Goal: Task Accomplishment & Management: Complete application form

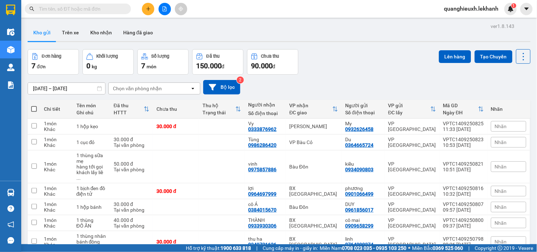
click at [149, 11] on icon "plus" at bounding box center [148, 8] width 5 height 5
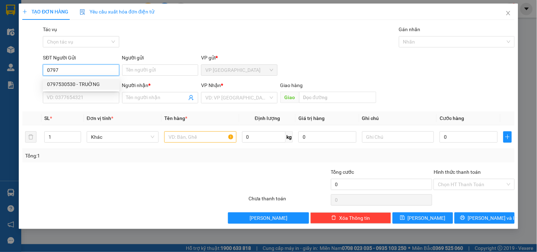
click at [84, 84] on div "0797530530 - TRUỜNG" at bounding box center [81, 84] width 68 height 8
type input "0797530530"
type input "TRUỜNG"
type input "0937775850"
type input "KHOA"
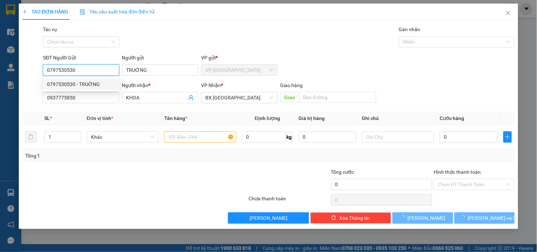
type input "50.000"
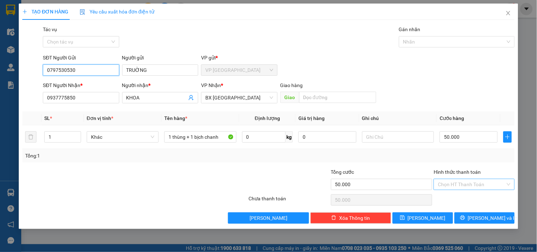
type input "0797530530"
click at [460, 182] on input "Hình thức thanh toán" at bounding box center [471, 184] width 67 height 11
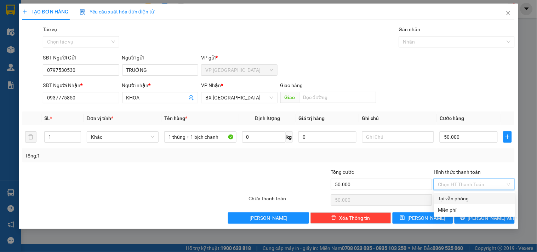
click at [445, 202] on div "Tại văn phòng" at bounding box center [475, 199] width 73 height 8
type input "0"
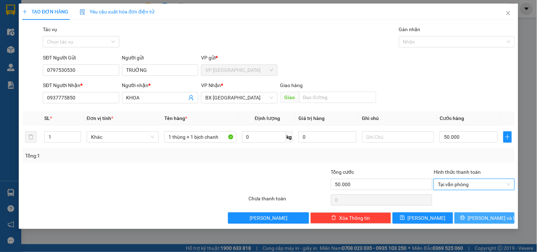
click at [465, 215] on icon "printer" at bounding box center [463, 217] width 5 height 5
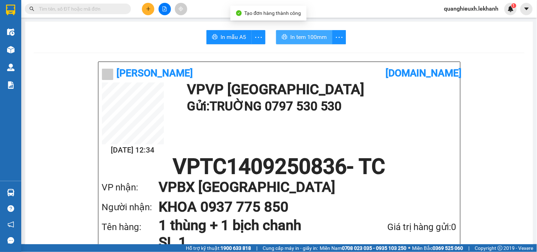
click at [295, 35] on span "In tem 100mm" at bounding box center [308, 37] width 36 height 9
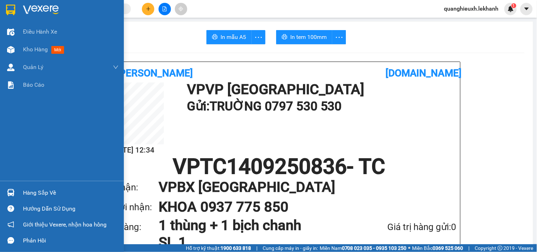
click at [17, 11] on div at bounding box center [62, 11] width 124 height 23
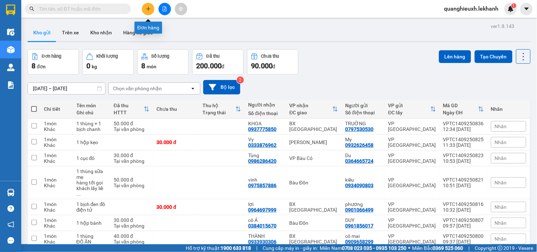
click at [146, 5] on button at bounding box center [148, 9] width 12 height 12
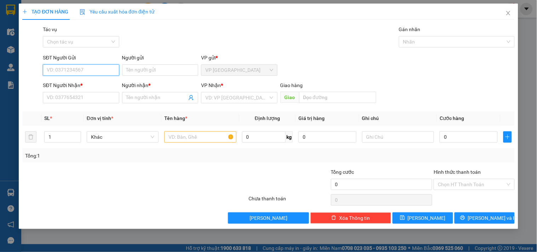
click at [84, 69] on input "SĐT Người Gửi" at bounding box center [81, 69] width 76 height 11
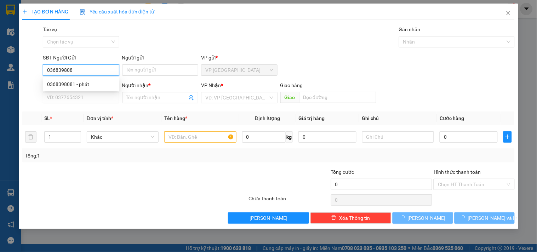
type input "0368398081"
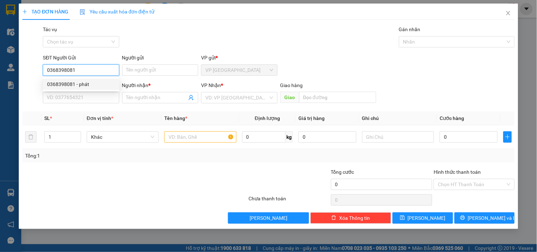
click at [100, 80] on div "0368398081 - phát" at bounding box center [81, 84] width 68 height 8
type input "phát"
type input "0386118829"
type input "tuấn"
type input "40.000"
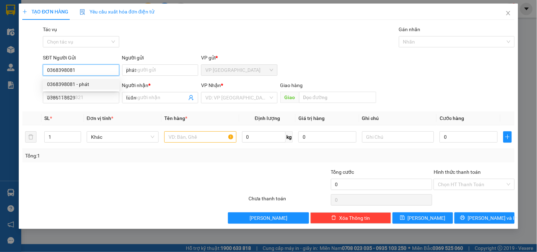
type input "40.000"
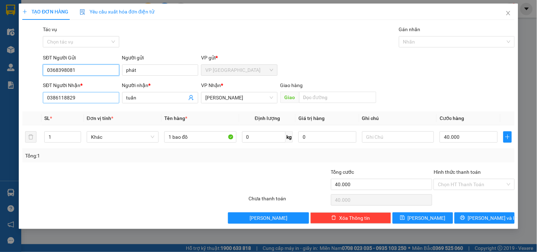
type input "0368398081"
click at [110, 96] on input "0386118829" at bounding box center [81, 97] width 76 height 11
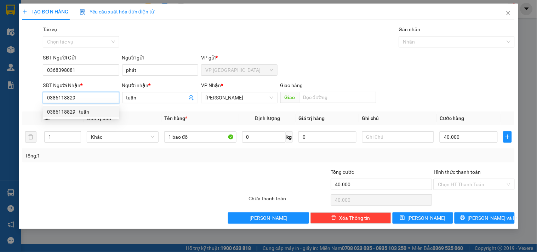
click at [110, 96] on input "0386118829" at bounding box center [81, 97] width 76 height 11
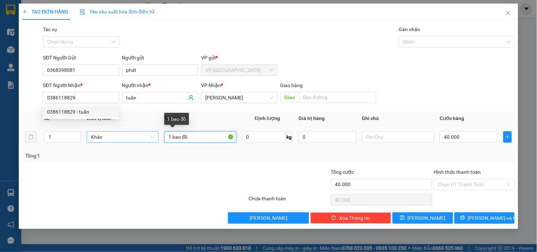
drag, startPoint x: 209, startPoint y: 133, endPoint x: 107, endPoint y: 135, distance: 102.8
click at [107, 135] on tr "1 Khác 1 bao đồ 0 kg 0 40.000" at bounding box center [268, 137] width 493 height 24
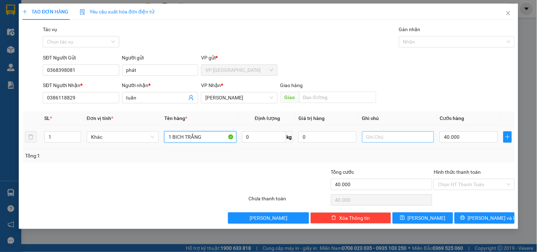
type input "1 BICH TRẮNG"
click at [413, 140] on input "text" at bounding box center [398, 136] width 72 height 11
type input "quần áo"
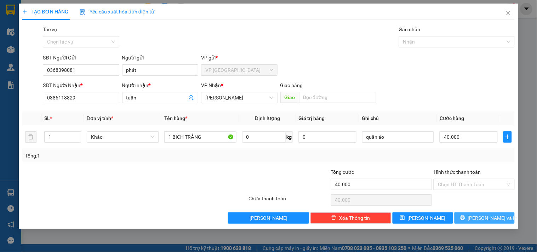
click at [478, 215] on button "[PERSON_NAME] và In" at bounding box center [485, 218] width 60 height 11
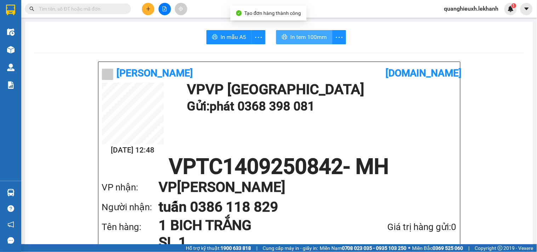
click at [299, 36] on span "In tem 100mm" at bounding box center [308, 37] width 36 height 9
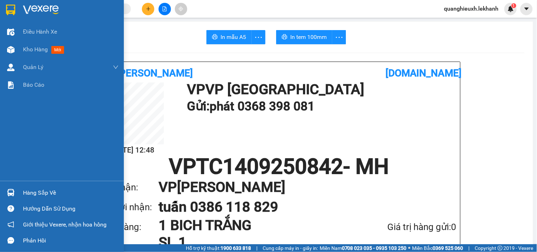
click at [18, 10] on div at bounding box center [62, 11] width 124 height 23
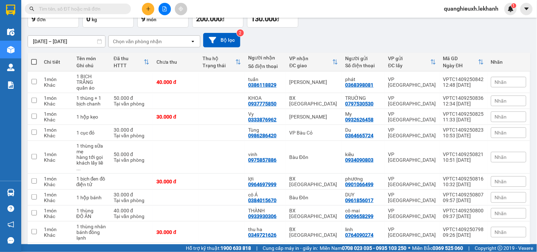
scroll to position [70, 0]
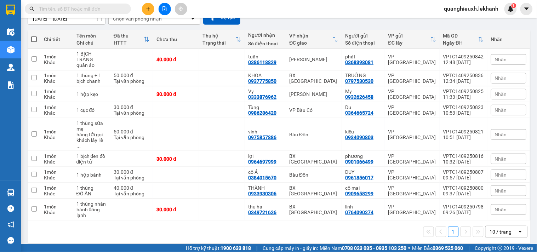
click at [148, 6] on icon "plus" at bounding box center [148, 8] width 5 height 5
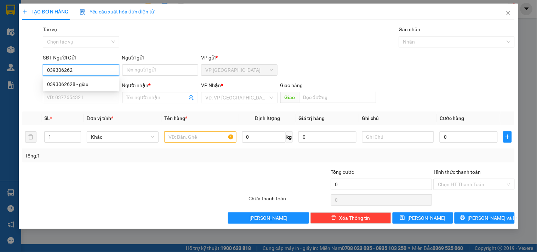
type input "0393062628"
click at [82, 82] on div "0393062628 - giàu" at bounding box center [81, 84] width 68 height 8
type input "giàu"
type input "0375940435"
type input "TIẾN"
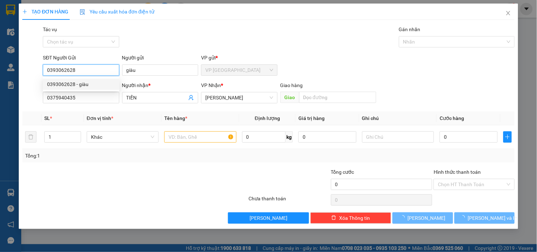
type input "30.000"
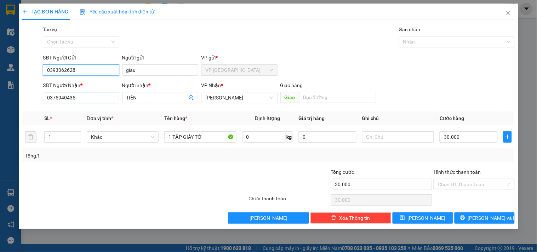
type input "0393062628"
click at [92, 97] on input "0375940435" at bounding box center [81, 97] width 76 height 11
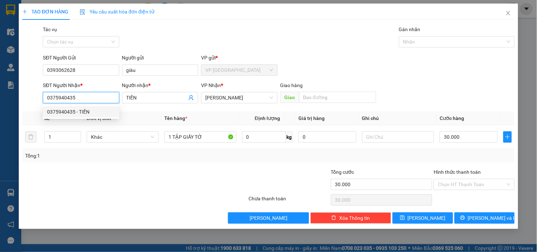
click at [92, 97] on input "0375940435" at bounding box center [81, 97] width 76 height 11
click at [0, 101] on div "TẠO ĐƠN HÀNG Yêu cầu xuất hóa đơn điện tử Transit Pickup Surcharge Ids Transit …" at bounding box center [268, 126] width 537 height 252
type input "033"
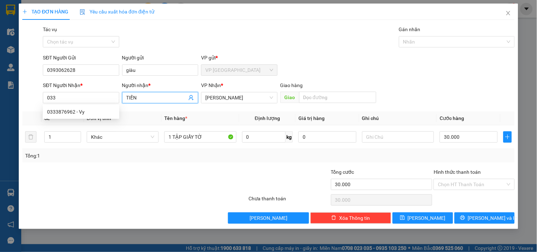
drag, startPoint x: 142, startPoint y: 95, endPoint x: 57, endPoint y: 114, distance: 86.9
click at [57, 114] on body "Kết quả tìm kiếm ( 0 ) Bộ lọc No Data quanghieuxh.lekhanh 1 Điều hành xe Kho hà…" at bounding box center [268, 126] width 537 height 252
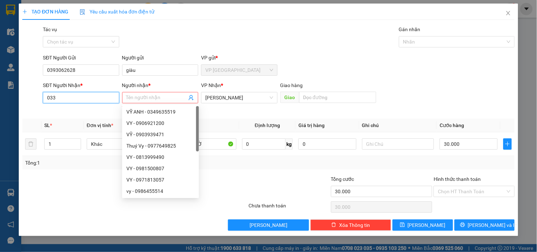
click at [80, 98] on input "033" at bounding box center [81, 97] width 76 height 11
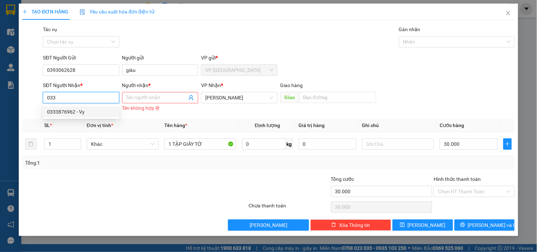
click at [75, 96] on input "033" at bounding box center [81, 97] width 76 height 11
click at [108, 100] on input "033" at bounding box center [81, 97] width 76 height 11
click at [146, 100] on input "Người nhận *" at bounding box center [156, 98] width 61 height 8
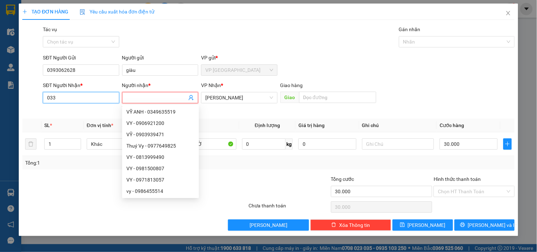
click at [96, 94] on input "033" at bounding box center [81, 97] width 76 height 11
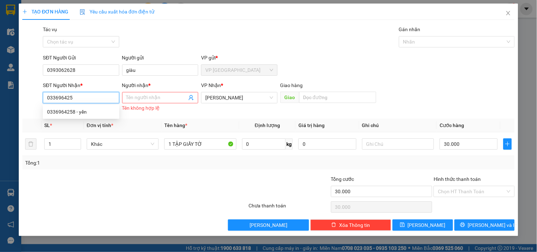
type input "0336964258"
click at [89, 111] on div "0336964258 - yến" at bounding box center [81, 112] width 68 height 8
type input "yến"
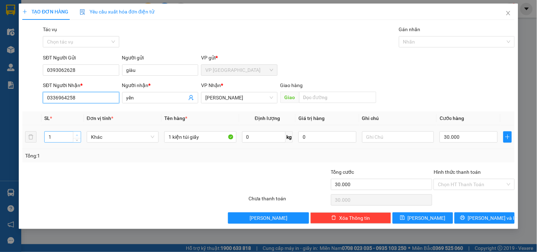
type input "0336964258"
click at [76, 132] on span "Increase Value" at bounding box center [77, 135] width 8 height 6
type input "2"
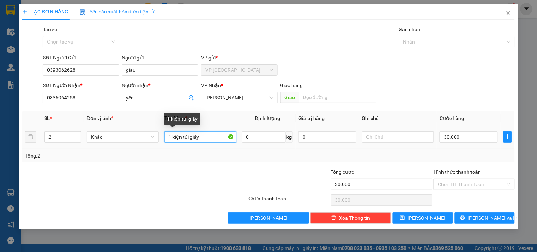
drag, startPoint x: 171, startPoint y: 139, endPoint x: 165, endPoint y: 139, distance: 6.0
click at [167, 139] on input "1 kiện túi giấy" at bounding box center [200, 136] width 72 height 11
type input "2 kiện túi giấy"
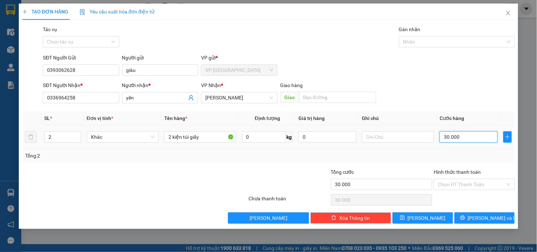
click at [467, 136] on input "30.000" at bounding box center [469, 136] width 58 height 11
type input "6"
type input "60"
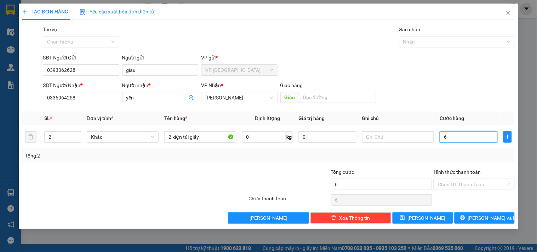
type input "60"
type input "600"
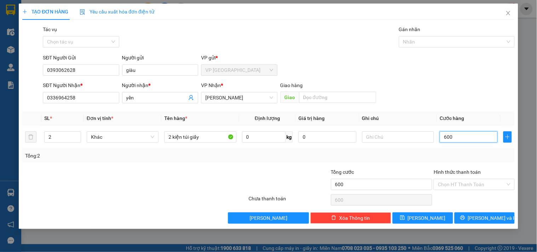
type input "6.000"
type input "60.000"
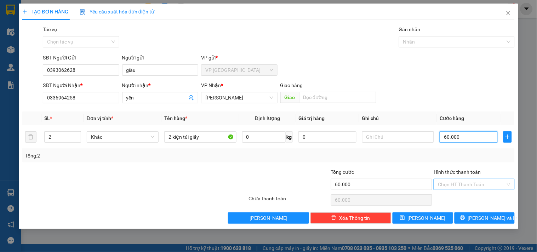
type input "60.000"
click at [463, 185] on input "Hình thức thanh toán" at bounding box center [471, 184] width 67 height 11
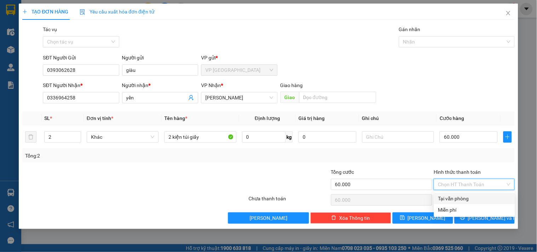
click at [462, 195] on div "Tại văn phòng" at bounding box center [475, 199] width 73 height 8
type input "0"
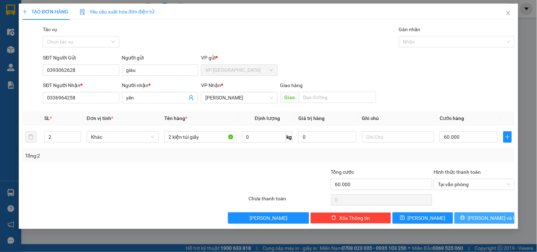
click at [478, 220] on button "[PERSON_NAME] và In" at bounding box center [485, 218] width 60 height 11
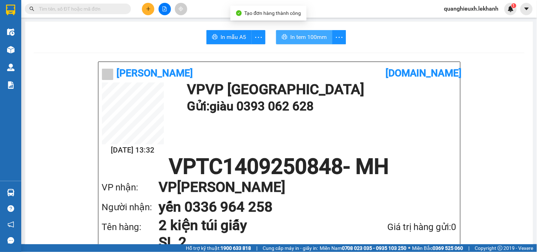
click at [290, 39] on span "In tem 100mm" at bounding box center [308, 37] width 36 height 9
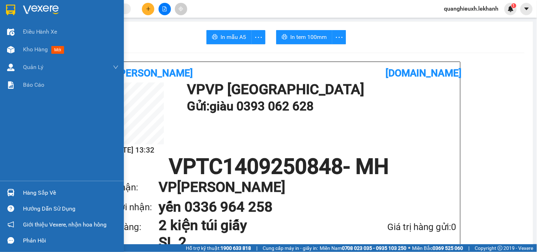
click at [18, 11] on div at bounding box center [62, 11] width 124 height 23
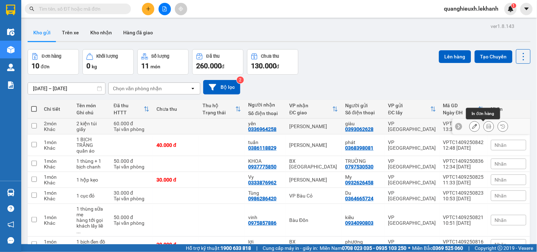
click at [487, 128] on icon at bounding box center [489, 126] width 5 height 5
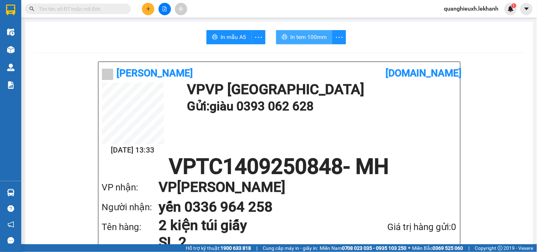
click at [305, 33] on span "In tem 100mm" at bounding box center [308, 37] width 36 height 9
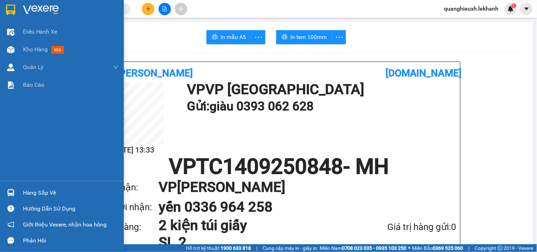
click at [12, 11] on img at bounding box center [10, 10] width 9 height 11
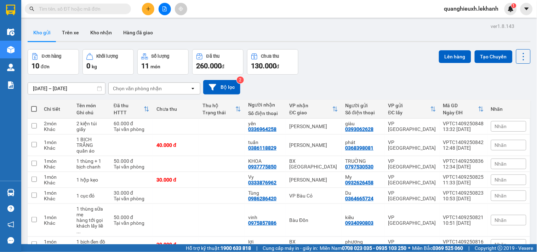
click at [149, 7] on icon "plus" at bounding box center [148, 8] width 5 height 5
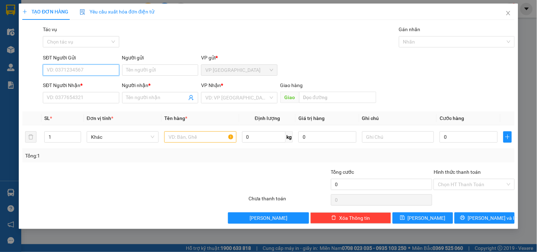
click at [112, 71] on input "SĐT Người Gửi" at bounding box center [81, 69] width 76 height 11
type input "0949521818"
click at [80, 86] on div "0949521818 - PHONG" at bounding box center [81, 84] width 68 height 8
type input "PHONG"
type input "0919450126"
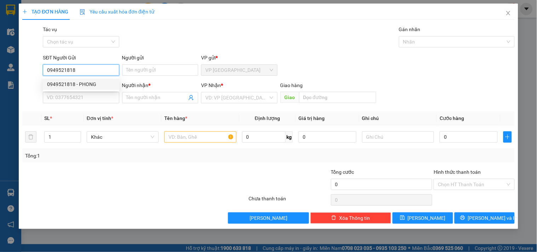
type input "LIỄU"
type input "30.000"
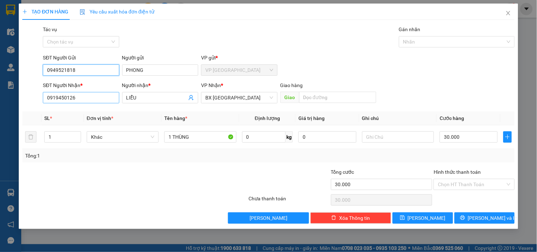
type input "0949521818"
click at [86, 98] on input "0919450126" at bounding box center [81, 97] width 76 height 11
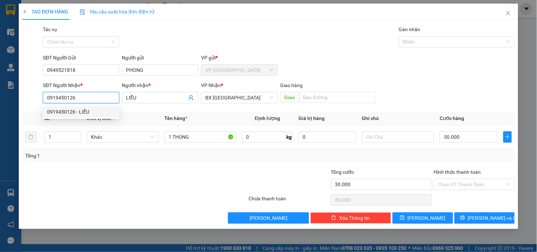
click at [86, 98] on input "0919450126" at bounding box center [81, 97] width 76 height 11
click at [76, 98] on input "0919450126" at bounding box center [81, 97] width 76 height 11
click at [79, 97] on input "0919450126" at bounding box center [81, 97] width 76 height 11
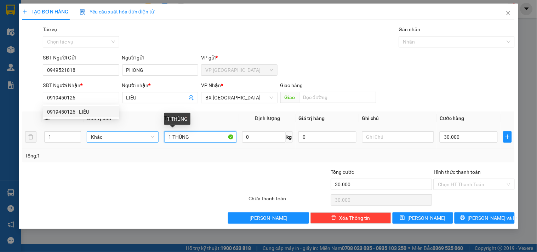
drag, startPoint x: 191, startPoint y: 136, endPoint x: 133, endPoint y: 139, distance: 58.2
click at [133, 139] on tr "1 Khác 1 THÙNG 0 kg 0 30.000" at bounding box center [268, 137] width 493 height 24
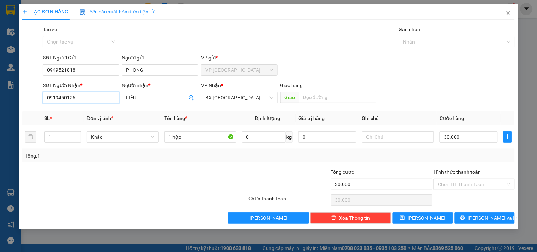
click at [81, 101] on input "0919450126" at bounding box center [81, 97] width 76 height 11
click at [90, 99] on input "0919450126" at bounding box center [81, 97] width 76 height 11
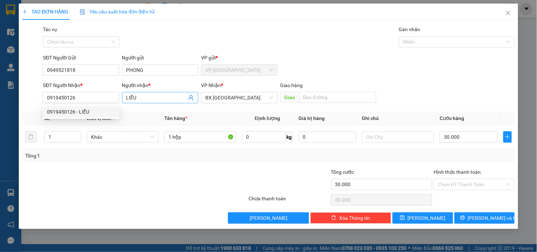
click at [149, 98] on input "LIỄU" at bounding box center [156, 98] width 61 height 8
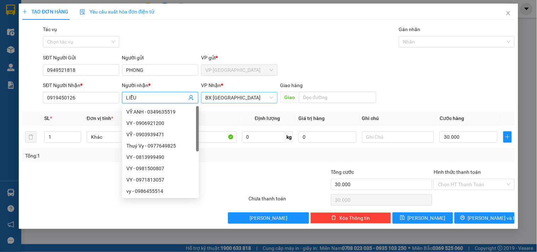
click at [232, 98] on span "BX [GEOGRAPHIC_DATA]" at bounding box center [239, 97] width 68 height 11
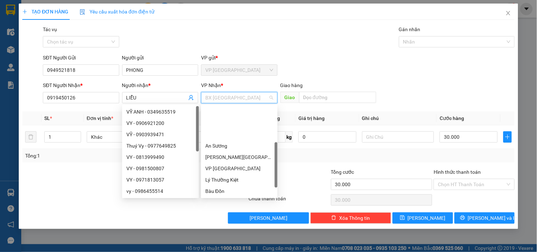
scroll to position [45, 0]
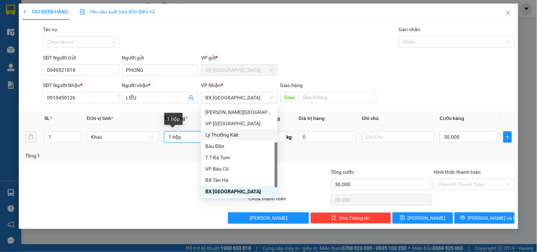
click at [190, 140] on input "1 hộp" at bounding box center [200, 136] width 72 height 11
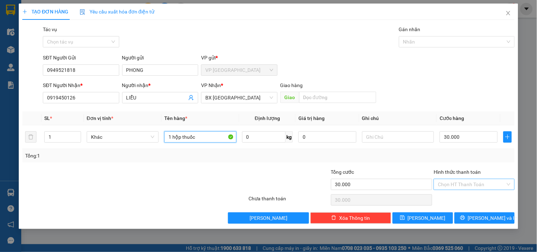
type input "1 hộp thuốc"
click at [470, 182] on input "Hình thức thanh toán" at bounding box center [471, 184] width 67 height 11
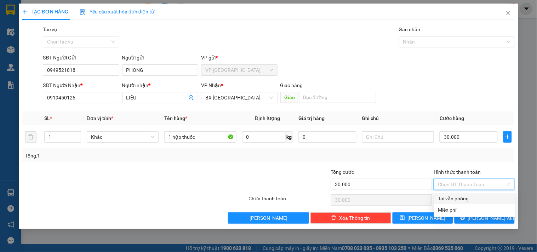
click at [465, 196] on div "Tại văn phòng" at bounding box center [475, 199] width 73 height 8
type input "0"
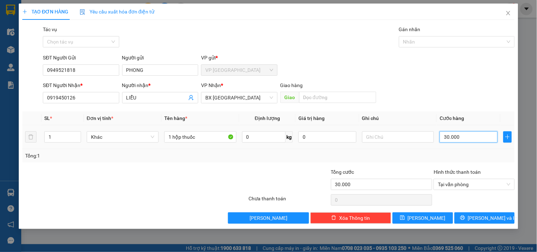
click at [472, 139] on input "30.000" at bounding box center [469, 136] width 58 height 11
click at [458, 140] on input "30.000" at bounding box center [469, 136] width 58 height 11
click at [481, 215] on span "[PERSON_NAME] và In" at bounding box center [493, 218] width 50 height 8
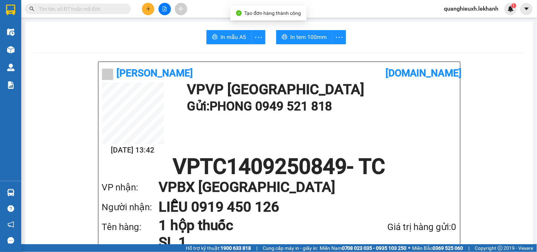
click at [290, 40] on span "In tem 100mm" at bounding box center [308, 37] width 36 height 9
